Goal: Task Accomplishment & Management: Manage account settings

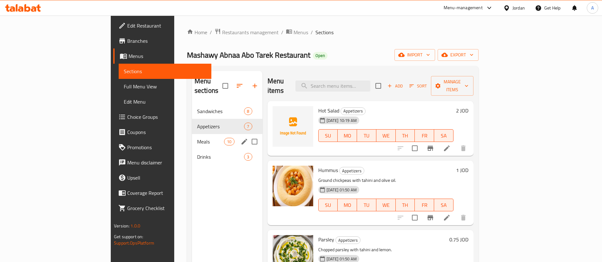
click at [192, 134] on div "Meals 10" at bounding box center [227, 141] width 70 height 15
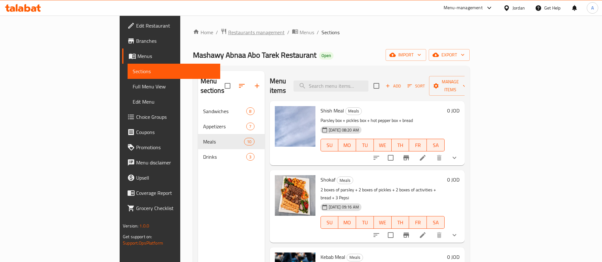
click at [228, 29] on span "Restaurants management" at bounding box center [256, 33] width 56 height 8
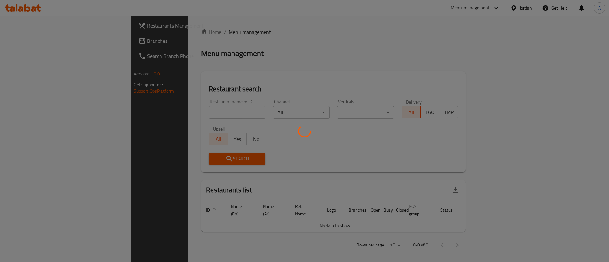
click at [197, 115] on div at bounding box center [304, 131] width 609 height 262
click at [197, 114] on div at bounding box center [304, 131] width 609 height 262
click at [198, 111] on div at bounding box center [304, 131] width 609 height 262
click at [198, 110] on div at bounding box center [304, 131] width 609 height 262
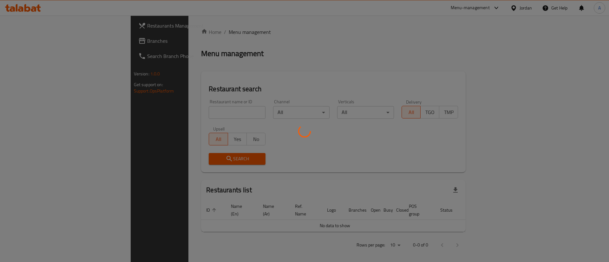
click at [199, 79] on div at bounding box center [304, 131] width 609 height 262
click at [175, 110] on div at bounding box center [304, 131] width 609 height 262
click at [172, 118] on div at bounding box center [304, 131] width 609 height 262
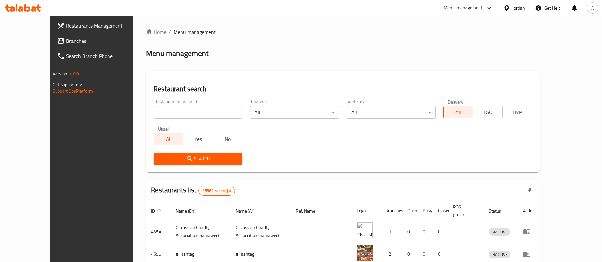
click at [157, 108] on input "search" at bounding box center [198, 112] width 89 height 13
type input "[PERSON_NAME]'s"
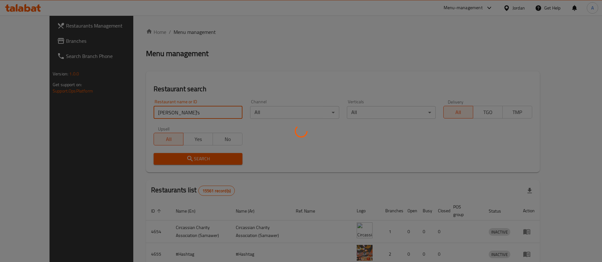
click button "Search" at bounding box center [198, 159] width 89 height 12
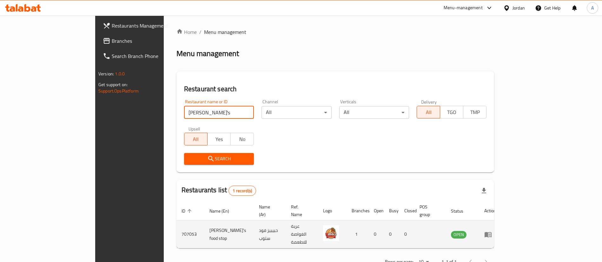
click at [496, 231] on link "enhanced table" at bounding box center [490, 235] width 12 height 8
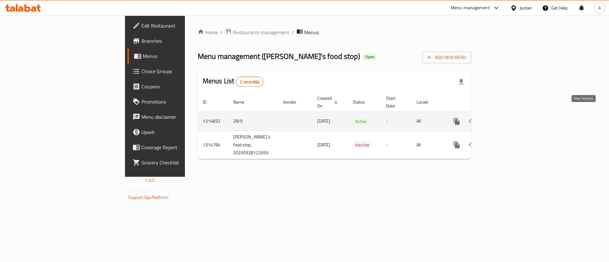
click at [506, 118] on icon "enhanced table" at bounding box center [503, 122] width 8 height 8
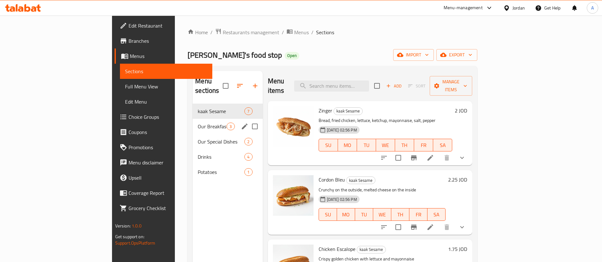
click at [193, 119] on div "Our Breakfast 3" at bounding box center [228, 126] width 70 height 15
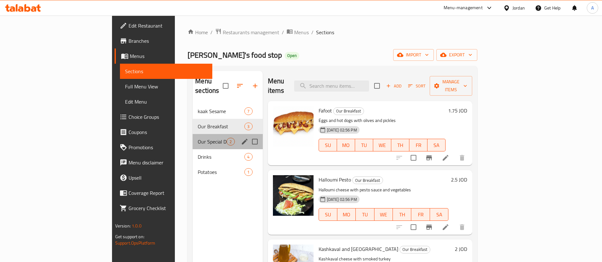
click at [193, 134] on div "Our Special Dishes 2" at bounding box center [228, 141] width 70 height 15
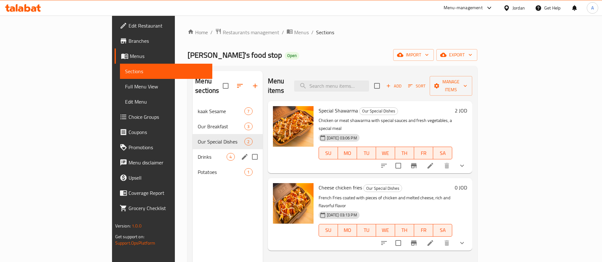
click at [193, 149] on div "Drinks 4" at bounding box center [228, 156] width 70 height 15
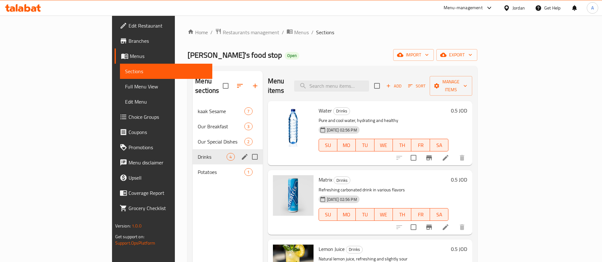
click at [198, 138] on span "Our Special Dishes" at bounding box center [221, 142] width 47 height 8
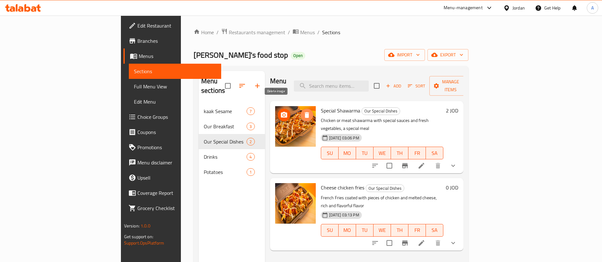
click at [303, 111] on icon "delete image" at bounding box center [307, 115] width 8 height 8
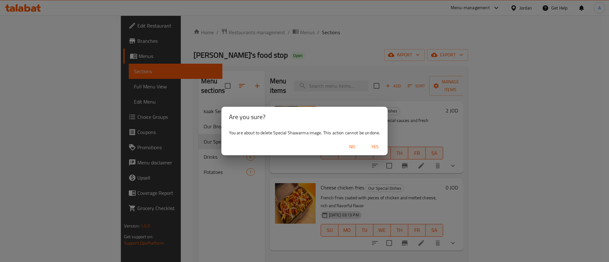
click at [377, 145] on span "Yes" at bounding box center [374, 147] width 15 height 8
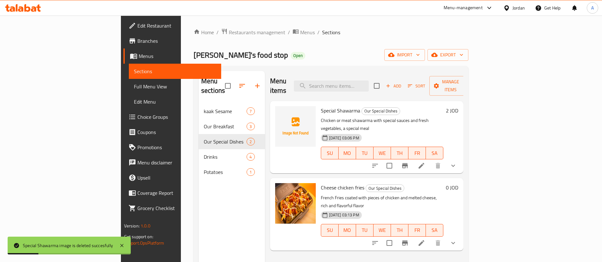
click at [286, 151] on div at bounding box center [295, 137] width 46 height 67
click at [304, 189] on icon "delete image" at bounding box center [306, 192] width 4 height 6
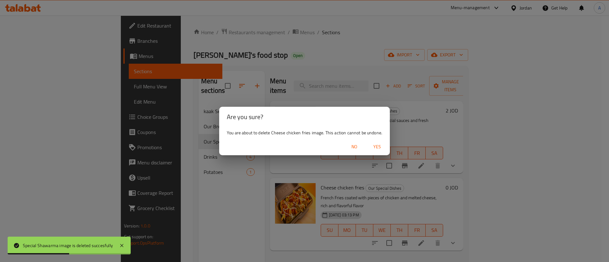
click at [373, 151] on button "Yes" at bounding box center [377, 147] width 20 height 12
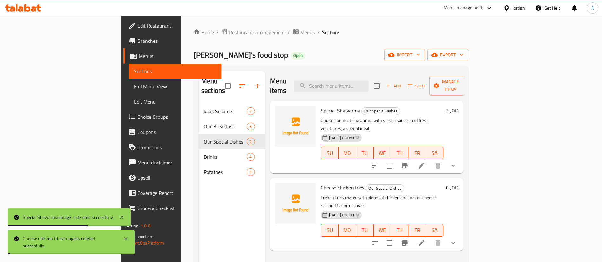
click at [457, 239] on icon "show more" at bounding box center [453, 243] width 8 height 8
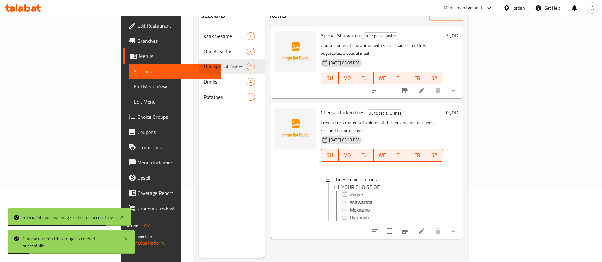
scroll to position [89, 0]
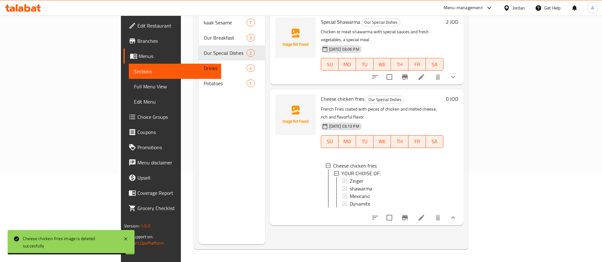
click at [461, 210] on div at bounding box center [413, 217] width 93 height 15
click at [425, 214] on icon at bounding box center [421, 218] width 8 height 8
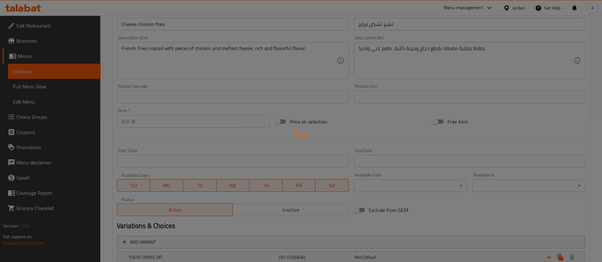
scroll to position [206, 0]
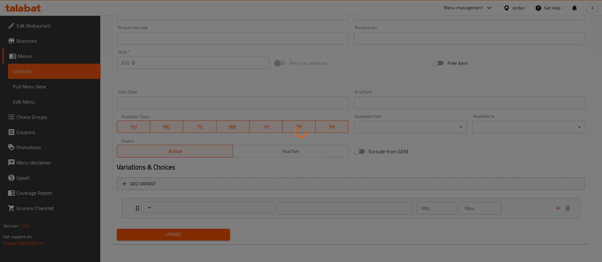
type input ":إختيارك من"
type input "0"
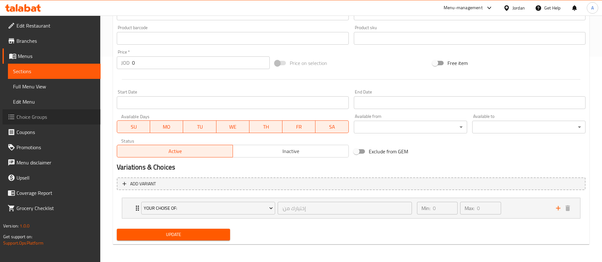
click at [69, 113] on link "Choice Groups" at bounding box center [52, 116] width 98 height 15
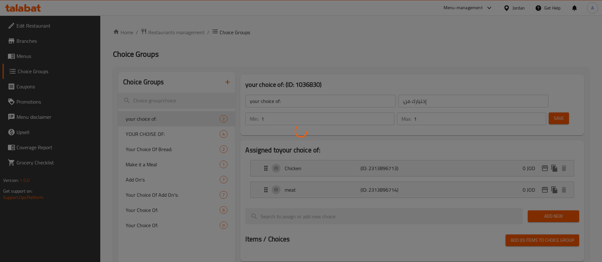
click at [167, 136] on div at bounding box center [301, 131] width 602 height 262
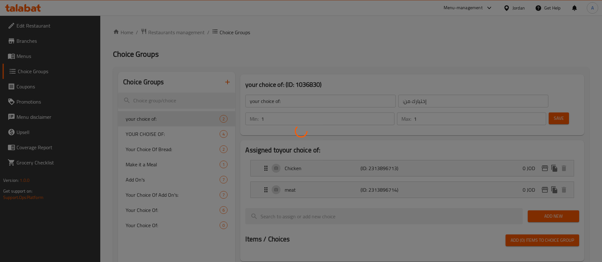
click at [167, 136] on div at bounding box center [301, 131] width 602 height 262
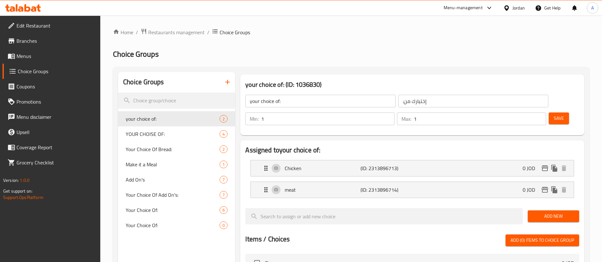
click at [167, 136] on span "YOUR CHOISE OF:" at bounding box center [173, 134] width 94 height 8
type input "YOUR CHOISE OF:"
type input "0"
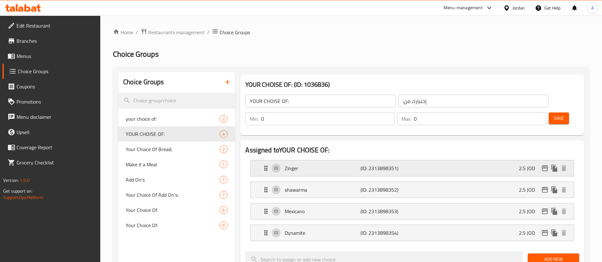
click at [263, 165] on icon "Expand" at bounding box center [266, 169] width 8 height 8
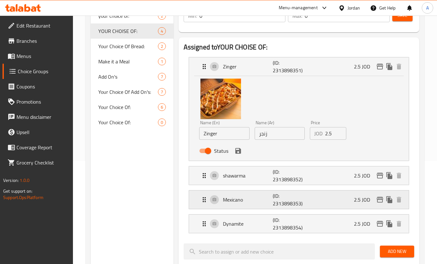
scroll to position [143, 0]
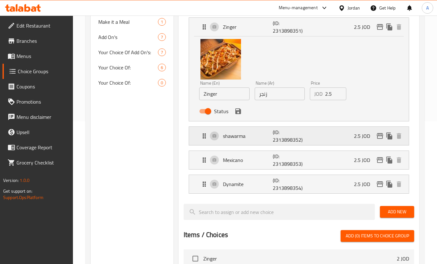
click at [256, 138] on p "shawarma" at bounding box center [248, 136] width 50 height 8
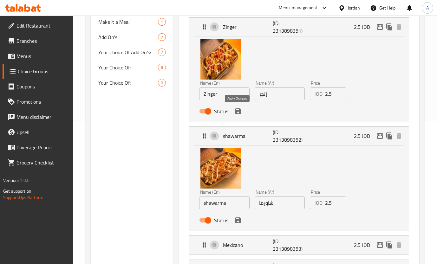
click at [238, 109] on icon "save" at bounding box center [238, 112] width 8 height 8
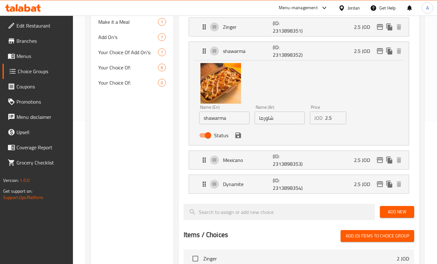
click at [239, 136] on icon "save" at bounding box center [238, 136] width 6 height 6
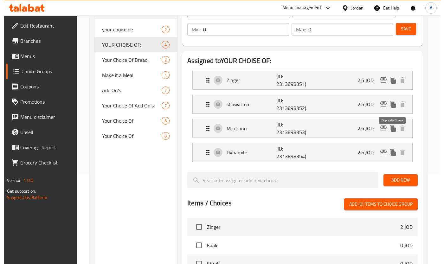
scroll to position [0, 0]
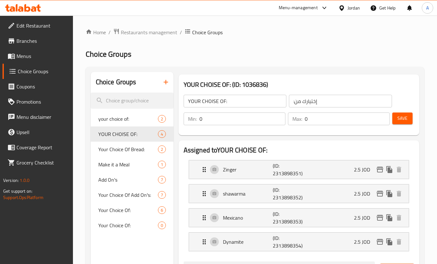
click at [405, 112] on div "Save" at bounding box center [400, 118] width 19 height 15
drag, startPoint x: 404, startPoint y: 118, endPoint x: 407, endPoint y: 115, distance: 3.4
click at [407, 115] on span "Save" at bounding box center [402, 119] width 10 height 8
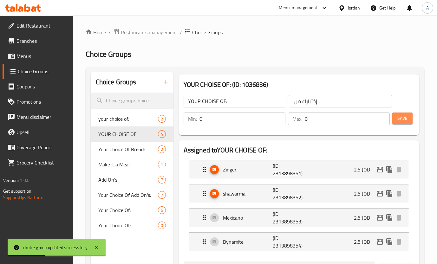
click at [397, 118] on span "Save" at bounding box center [402, 119] width 10 height 8
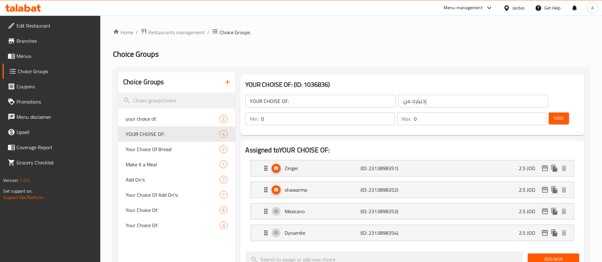
drag, startPoint x: 553, startPoint y: 108, endPoint x: 547, endPoint y: 103, distance: 8.3
click at [553, 111] on div "Save" at bounding box center [561, 118] width 28 height 15
click at [553, 115] on span "Save" at bounding box center [558, 119] width 10 height 8
click at [558, 113] on button "Save" at bounding box center [558, 119] width 20 height 12
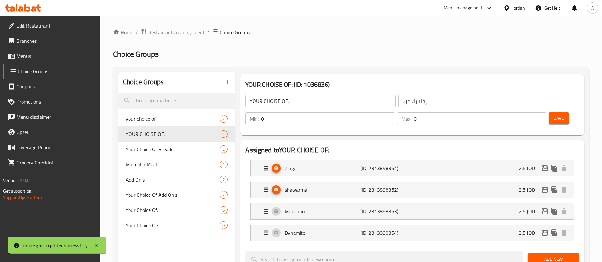
click at [172, 29] on span "Restaurants management" at bounding box center [176, 33] width 56 height 8
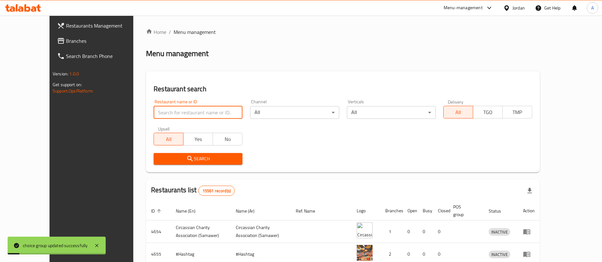
click at [160, 118] on input "search" at bounding box center [198, 112] width 89 height 13
type input "daffies"
click button "Search" at bounding box center [198, 159] width 89 height 12
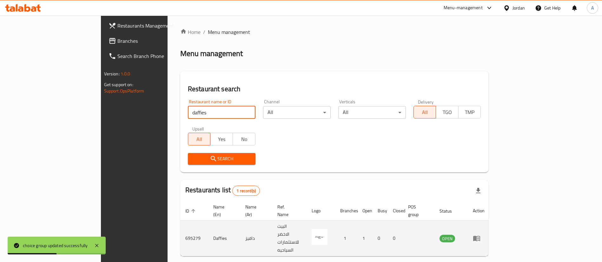
click at [489, 221] on td "enhanced table" at bounding box center [479, 239] width 22 height 36
click at [480, 235] on icon "enhanced table" at bounding box center [477, 239] width 8 height 8
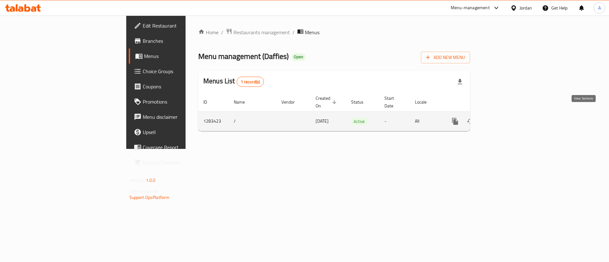
click at [505, 118] on icon "enhanced table" at bounding box center [501, 122] width 8 height 8
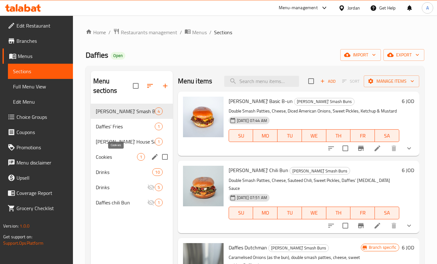
click at [104, 153] on span "Cookies" at bounding box center [116, 157] width 41 height 8
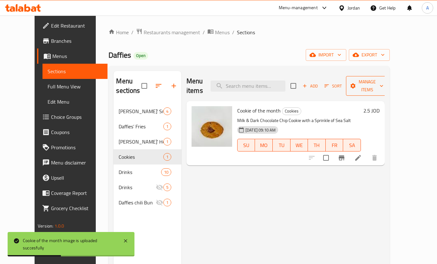
click at [366, 83] on button "Manage items" at bounding box center [367, 86] width 43 height 20
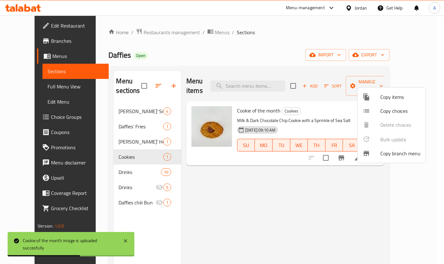
click at [394, 101] on span "Copy items" at bounding box center [401, 97] width 40 height 8
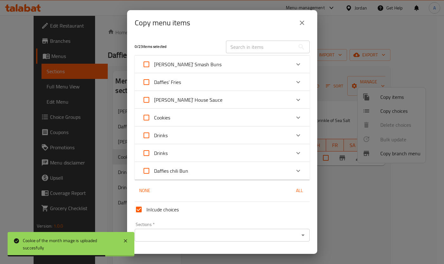
click at [223, 115] on div "Cookies" at bounding box center [216, 117] width 148 height 15
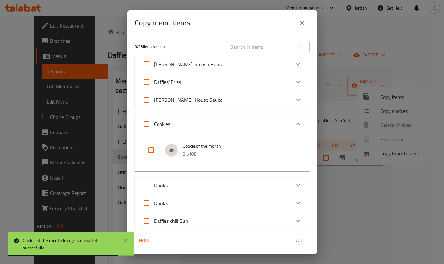
click at [167, 158] on li "Cookie of the month 2.5 JOD" at bounding box center [222, 150] width 160 height 22
click at [151, 154] on input "checkbox" at bounding box center [151, 150] width 15 height 15
checkbox input "true"
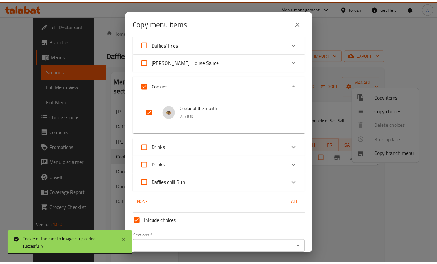
scroll to position [67, 0]
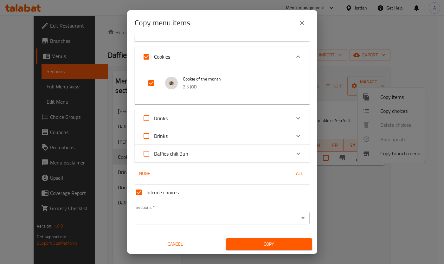
click at [181, 209] on div "Sections   * Sections *" at bounding box center [222, 214] width 175 height 19
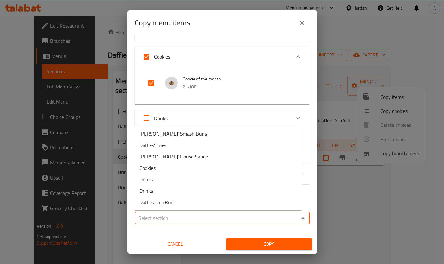
click at [182, 215] on input "Sections   *" at bounding box center [217, 218] width 161 height 9
drag, startPoint x: 189, startPoint y: 168, endPoint x: 195, endPoint y: 178, distance: 11.3
click at [189, 168] on li "Cookies" at bounding box center [218, 167] width 168 height 11
type input "Cookies"
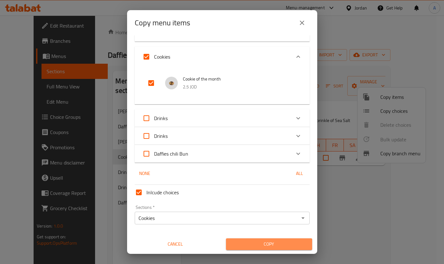
click at [266, 245] on span "Copy" at bounding box center [269, 244] width 76 height 8
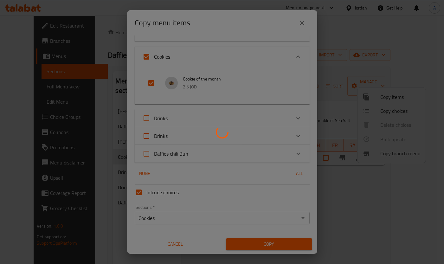
click at [361, 198] on div at bounding box center [222, 132] width 444 height 264
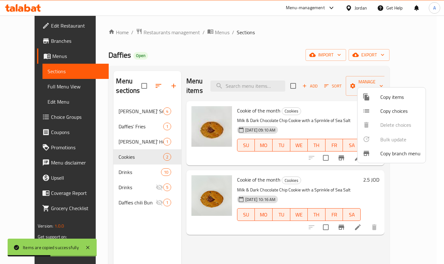
click at [406, 87] on div "Copy items Copy choices Delete choices Bulk update 0 Copy branch menu" at bounding box center [391, 125] width 69 height 76
click at [418, 82] on div at bounding box center [222, 132] width 444 height 264
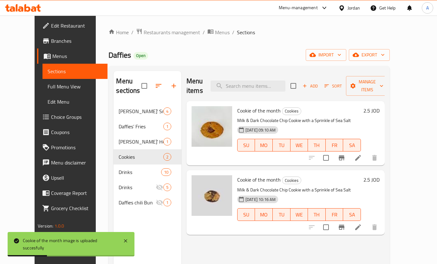
click at [367, 222] on li at bounding box center [358, 227] width 18 height 11
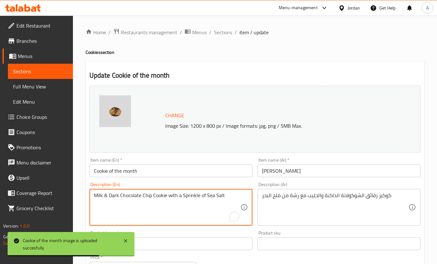
click at [188, 198] on textarea "Milk & Dark Chocolate Chip Cookie with a Sprinkle of Sea Salt" at bounding box center [167, 208] width 147 height 30
paste textarea "Peanut butter chocolate swirl cookie"
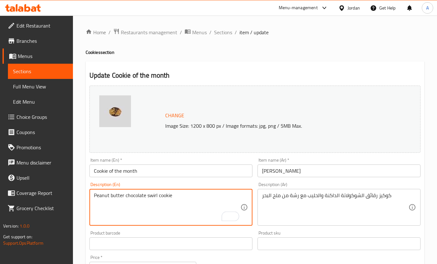
type textarea "Peanut butter chocolate swirl cookie"
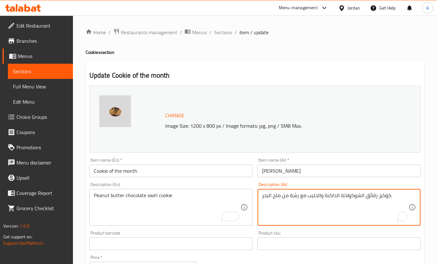
click at [282, 200] on textarea "كوكيز رقائق الشوكولاتة الداكنة والحليب مع رشة من ملح البحر" at bounding box center [335, 208] width 147 height 30
paste textarea "وامة الشوكولاتة وزبدة الفول السوداني"
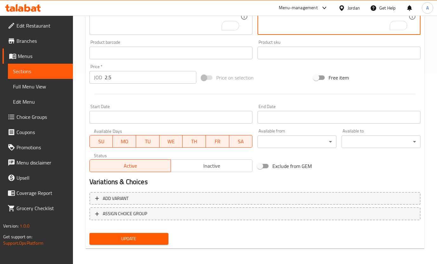
scroll to position [193, 0]
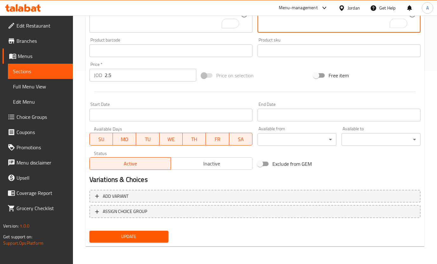
type textarea "كوكيز دوامة الشوكولاتة وزبدة الفول السوداني"
click at [142, 239] on span "Update" at bounding box center [129, 237] width 69 height 8
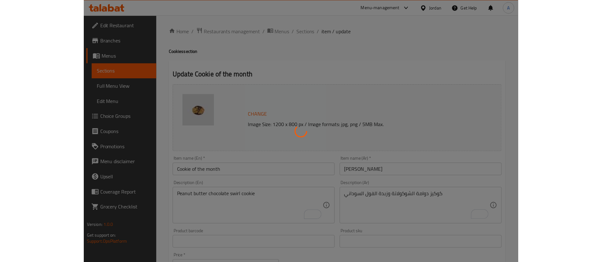
scroll to position [0, 0]
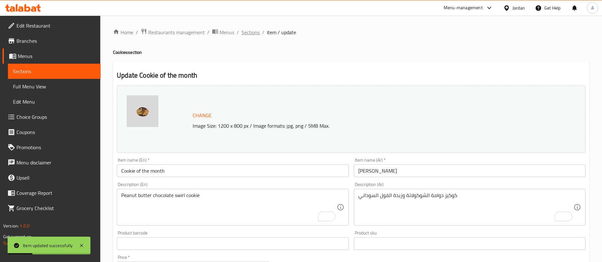
click at [250, 32] on span "Sections" at bounding box center [250, 33] width 18 height 8
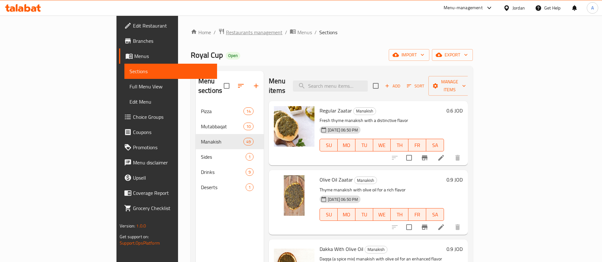
click at [226, 36] on span "Restaurants management" at bounding box center [254, 33] width 56 height 8
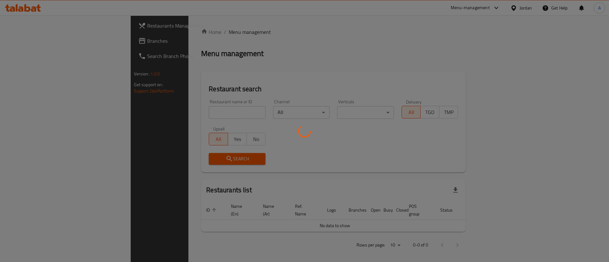
click at [182, 111] on div at bounding box center [304, 131] width 609 height 262
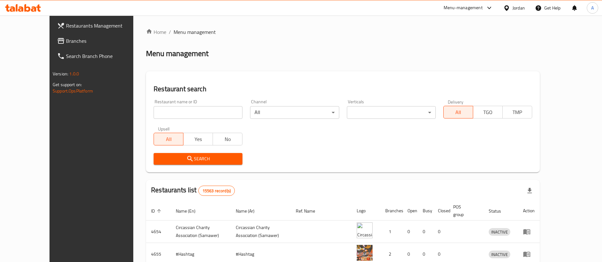
click at [182, 111] on div at bounding box center [301, 131] width 602 height 262
click at [183, 110] on input "search" at bounding box center [198, 112] width 89 height 13
type input "[PERSON_NAME]'s"
click button "Search" at bounding box center [198, 159] width 89 height 12
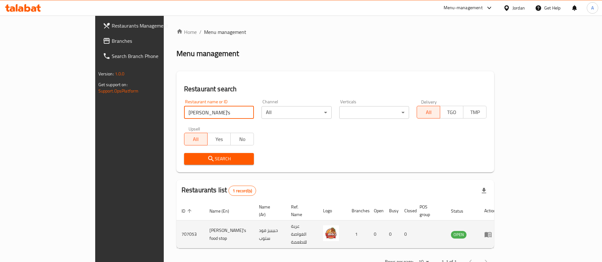
click at [492, 231] on icon "enhanced table" at bounding box center [488, 235] width 8 height 8
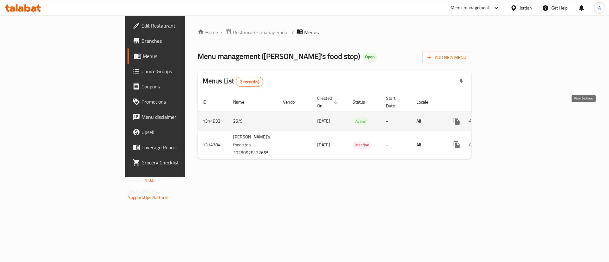
click at [510, 119] on link "enhanced table" at bounding box center [502, 121] width 15 height 15
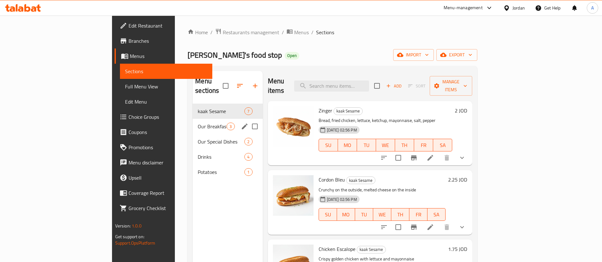
click at [193, 122] on div "Our Breakfast 3" at bounding box center [228, 126] width 70 height 15
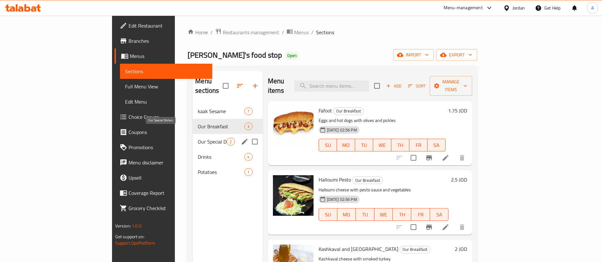
click at [198, 138] on span "Our Special Dishes" at bounding box center [212, 142] width 29 height 8
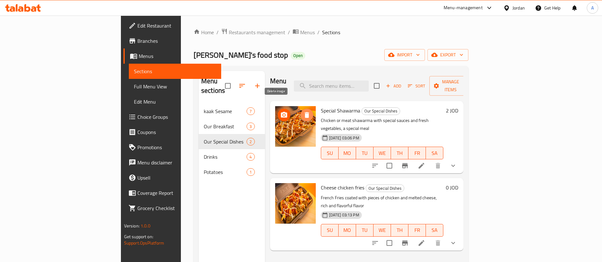
click at [304, 112] on icon "delete image" at bounding box center [306, 115] width 4 height 6
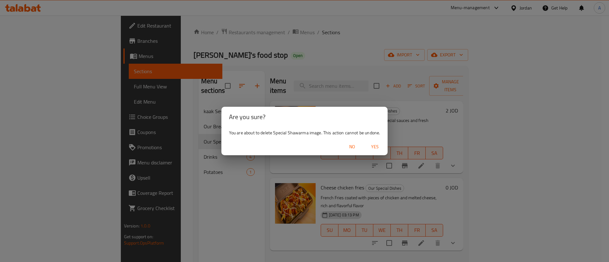
click at [376, 145] on span "Yes" at bounding box center [374, 147] width 15 height 8
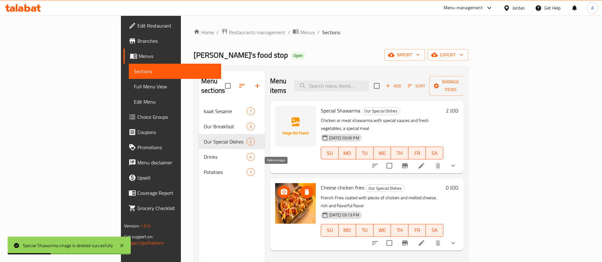
click at [304, 189] on icon "delete image" at bounding box center [306, 192] width 4 height 6
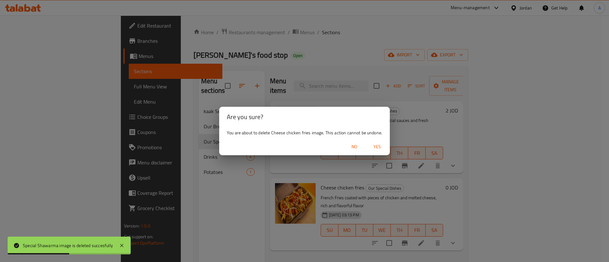
click at [369, 149] on button "Yes" at bounding box center [377, 147] width 20 height 12
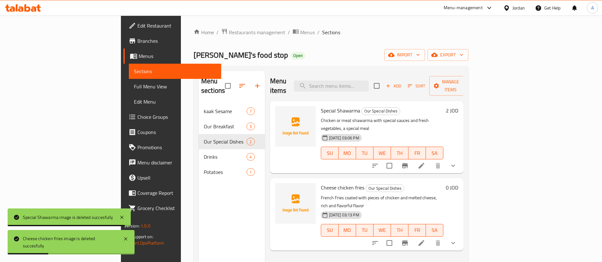
click at [425, 162] on icon at bounding box center [421, 166] width 8 height 8
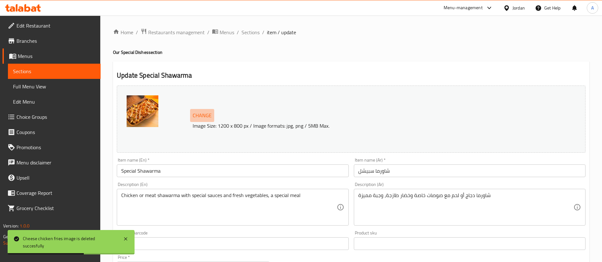
click at [194, 113] on span "Change" at bounding box center [202, 115] width 19 height 9
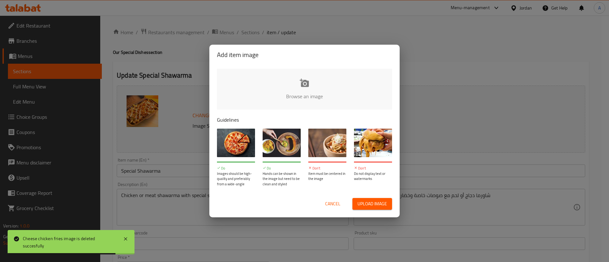
click at [335, 205] on span "Cancel" at bounding box center [332, 204] width 15 height 8
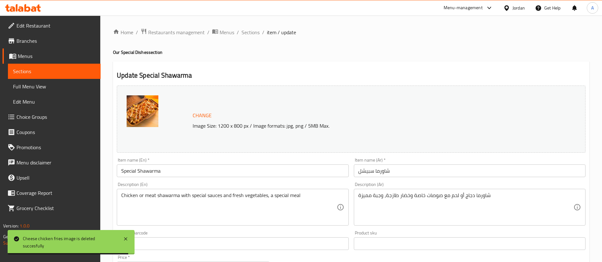
click at [173, 138] on div at bounding box center [158, 119] width 63 height 48
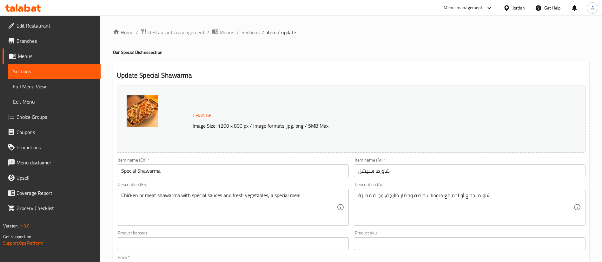
drag, startPoint x: 196, startPoint y: 124, endPoint x: 180, endPoint y: 114, distance: 19.5
click at [180, 114] on div at bounding box center [158, 119] width 63 height 48
click at [180, 115] on div at bounding box center [158, 119] width 63 height 48
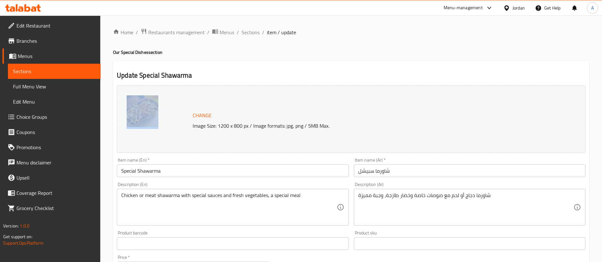
click at [147, 108] on img at bounding box center [143, 111] width 32 height 32
click at [254, 35] on span "Sections" at bounding box center [250, 33] width 18 height 8
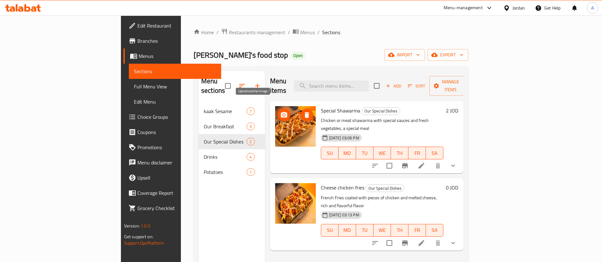
click at [283, 114] on circle "upload picture" at bounding box center [284, 115] width 2 height 2
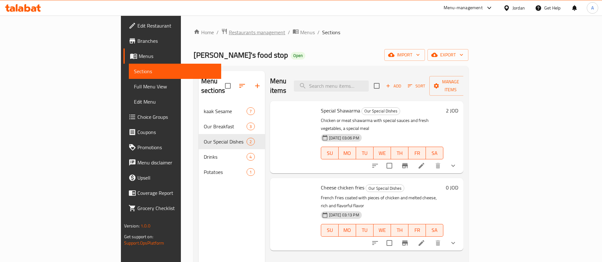
click at [229, 36] on span "Restaurants management" at bounding box center [257, 33] width 56 height 8
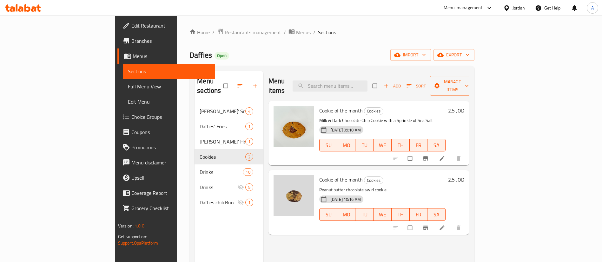
click at [319, 106] on span "Cookie of the month" at bounding box center [340, 111] width 43 height 10
drag, startPoint x: 316, startPoint y: 101, endPoint x: 344, endPoint y: 101, distance: 27.6
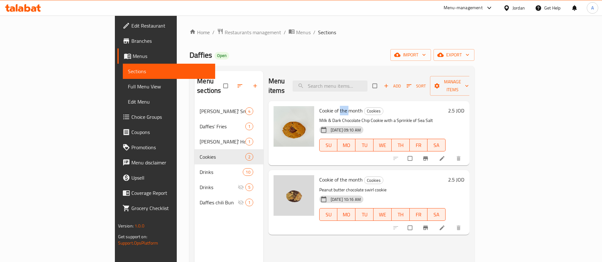
click at [319, 106] on span "Cookie of the month" at bounding box center [340, 111] width 43 height 10
click at [451, 154] on li at bounding box center [443, 159] width 18 height 10
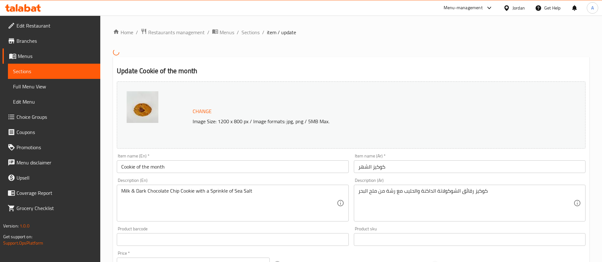
click at [234, 166] on div "Home / Restaurants management / Menus / Sections / item / update Update Cookie …" at bounding box center [351, 234] width 476 height 412
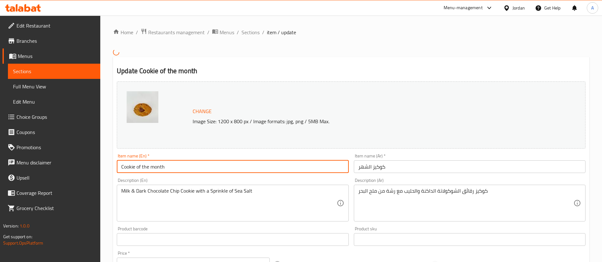
drag, startPoint x: 234, startPoint y: 166, endPoint x: 129, endPoint y: 173, distance: 105.6
click at [130, 173] on div "Item name (En)   * Cookie of the month Item name (En) *" at bounding box center [232, 163] width 237 height 24
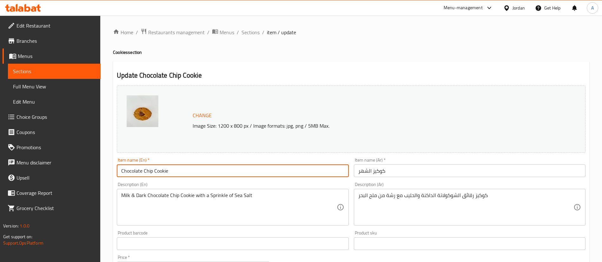
drag, startPoint x: 175, startPoint y: 170, endPoint x: 131, endPoint y: 173, distance: 44.2
click at [131, 173] on input "Chocolate Chip Cookie" at bounding box center [233, 171] width 232 height 13
click at [121, 173] on input "Chocolate Chip Cookie" at bounding box center [233, 171] width 232 height 13
click at [130, 171] on input "Chocolate Chip Cookie" at bounding box center [233, 171] width 232 height 13
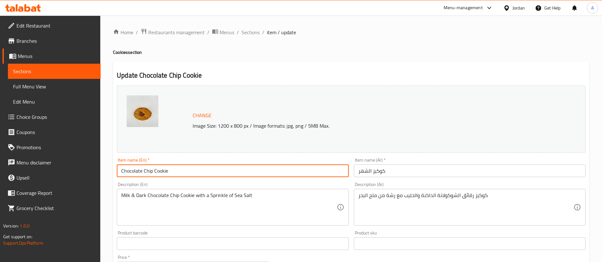
click at [130, 171] on input "Chocolate Chip Cookie" at bounding box center [233, 171] width 232 height 13
type input "Chocolate Chip Cookie"
drag, startPoint x: 400, startPoint y: 162, endPoint x: 395, endPoint y: 166, distance: 6.5
click at [400, 162] on div "Item name (Ar)   * كوكيز الشهر Item name (Ar) *" at bounding box center [470, 167] width 232 height 19
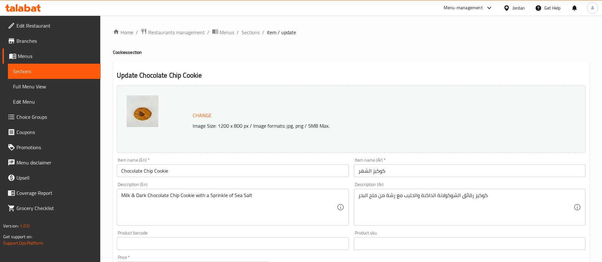
click at [386, 171] on input "[PERSON_NAME]" at bounding box center [470, 171] width 232 height 13
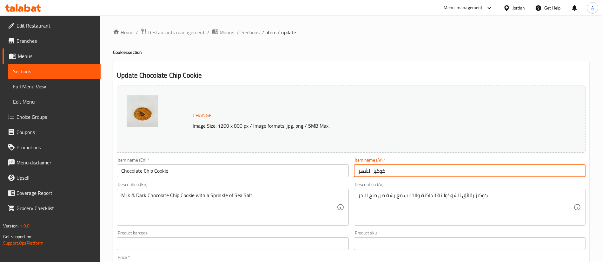
click at [386, 171] on input "[PERSON_NAME]" at bounding box center [470, 171] width 232 height 13
click at [382, 171] on input "[PERSON_NAME]" at bounding box center [470, 171] width 232 height 13
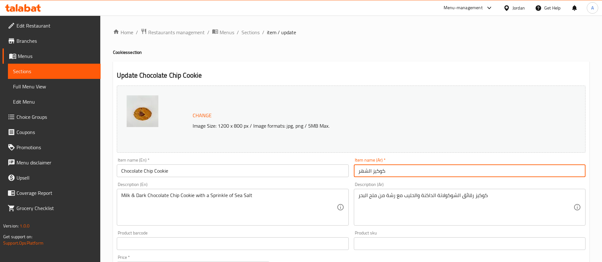
paste input "رقائق الشوكولاتة"
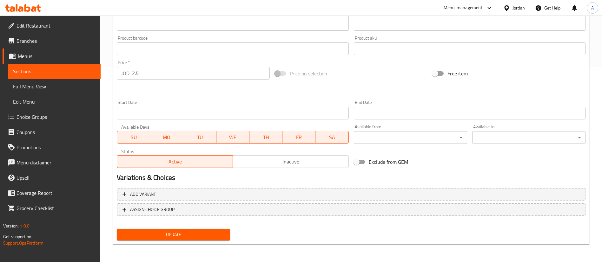
type input "كوكي رقائق الشوكولاتة"
click at [191, 235] on span "Update" at bounding box center [173, 235] width 103 height 8
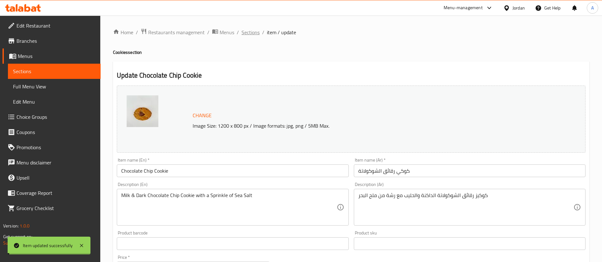
click at [249, 32] on span "Sections" at bounding box center [250, 33] width 18 height 8
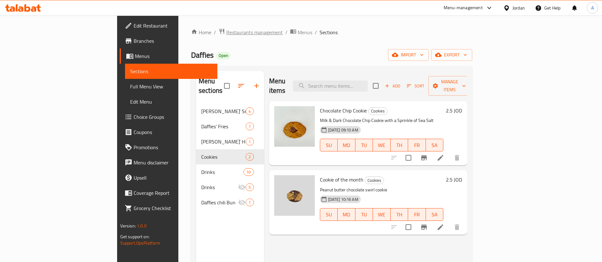
click at [226, 36] on span "Restaurants management" at bounding box center [254, 33] width 56 height 8
